Goal: Task Accomplishment & Management: Manage account settings

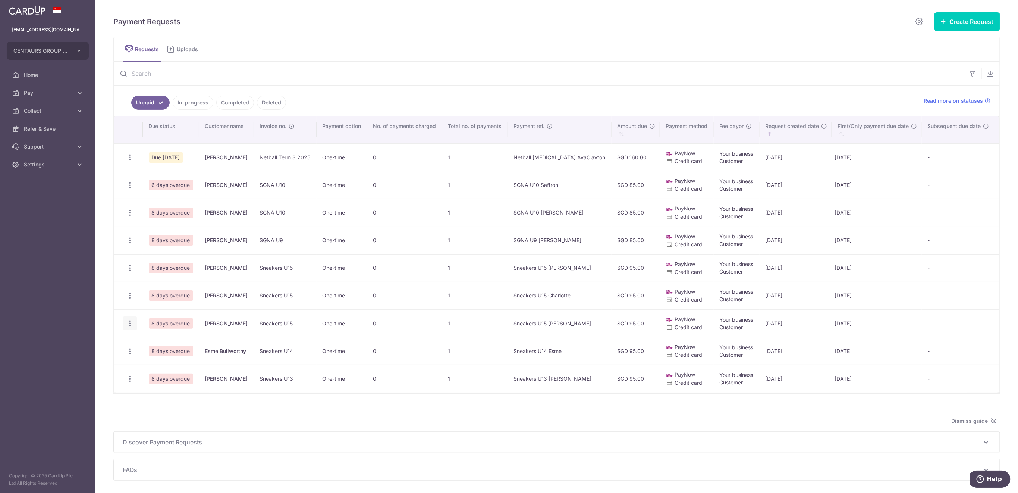
click at [128, 325] on icon "button" at bounding box center [130, 323] width 8 height 8
click at [155, 360] on span "Delete Request" at bounding box center [167, 361] width 47 height 9
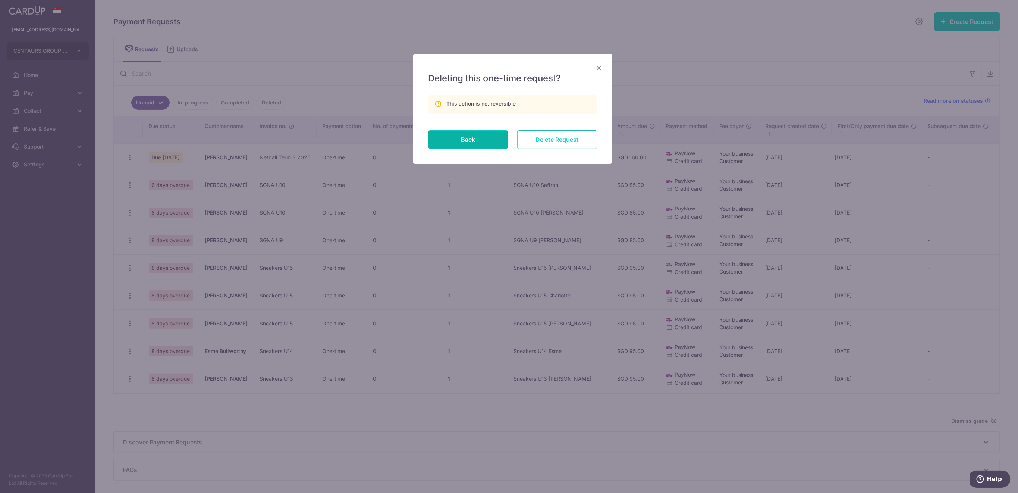
click at [546, 142] on input "Delete Request" at bounding box center [557, 139] width 80 height 19
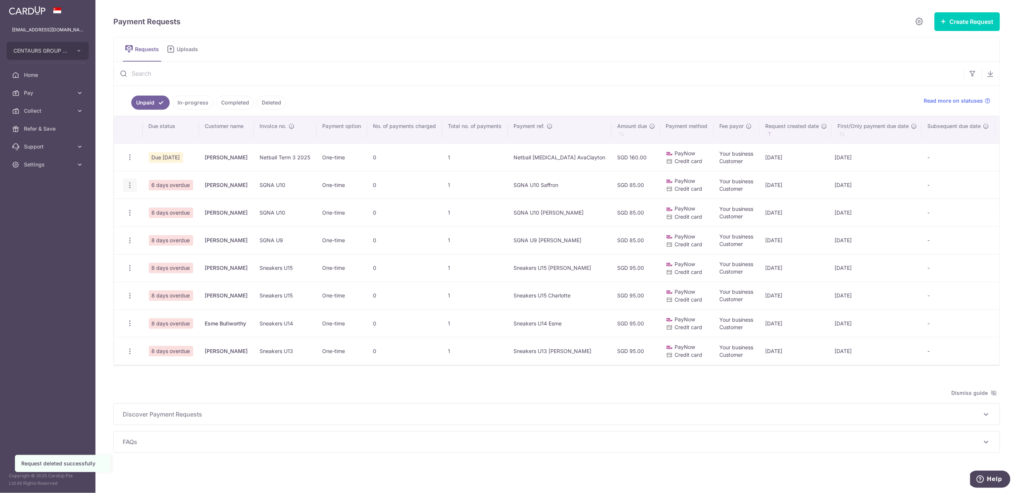
click at [129, 185] on icon "button" at bounding box center [130, 185] width 8 height 8
click at [158, 221] on span "Delete Request" at bounding box center [167, 223] width 47 height 9
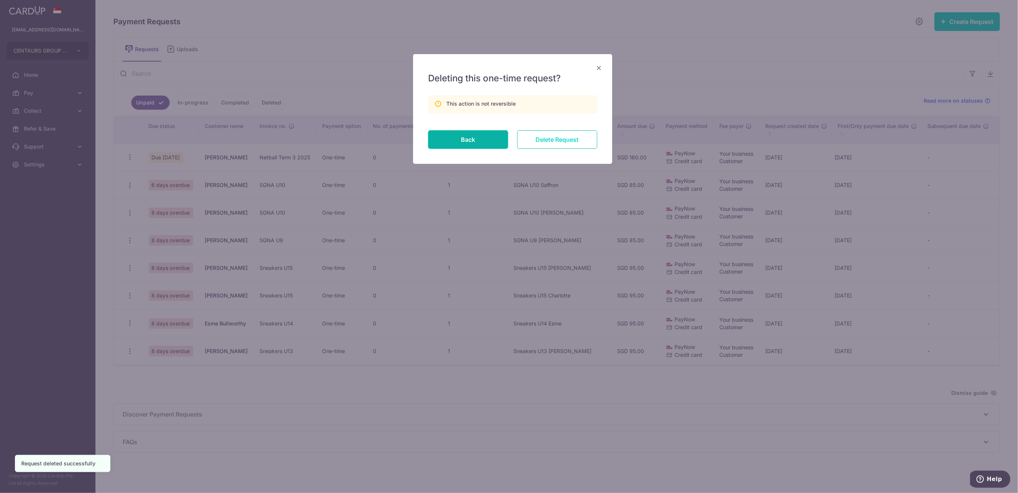
click at [582, 135] on input "Delete Request" at bounding box center [557, 139] width 80 height 19
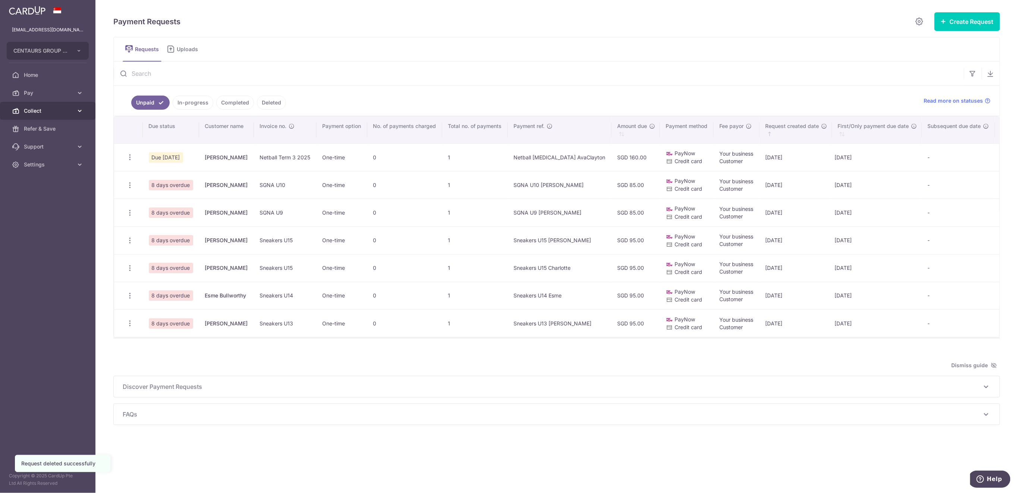
click at [49, 110] on span "Collect" at bounding box center [48, 110] width 49 height 7
click at [48, 125] on span "Dashboard" at bounding box center [48, 128] width 49 height 7
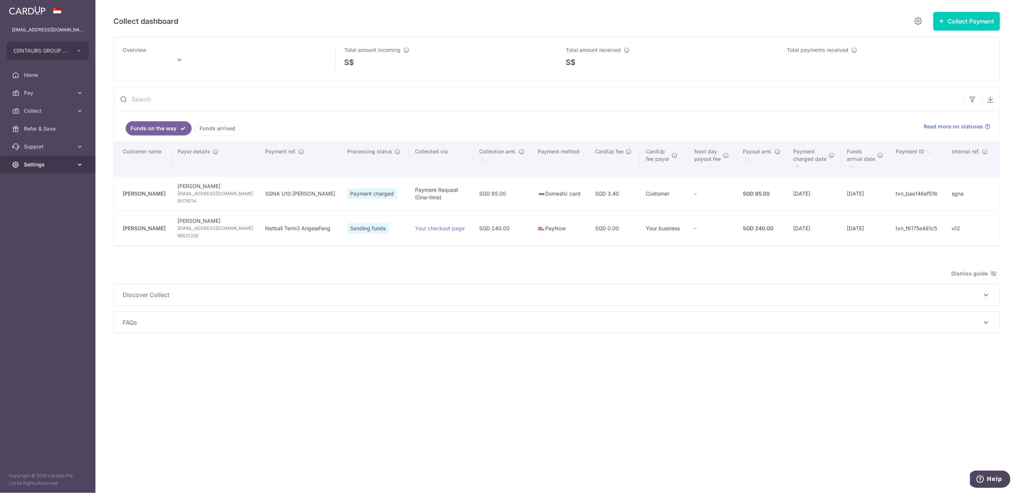
click at [60, 164] on span "Settings" at bounding box center [48, 164] width 49 height 7
click at [71, 197] on span "Logout" at bounding box center [48, 200] width 49 height 7
